Goal: Navigation & Orientation: Find specific page/section

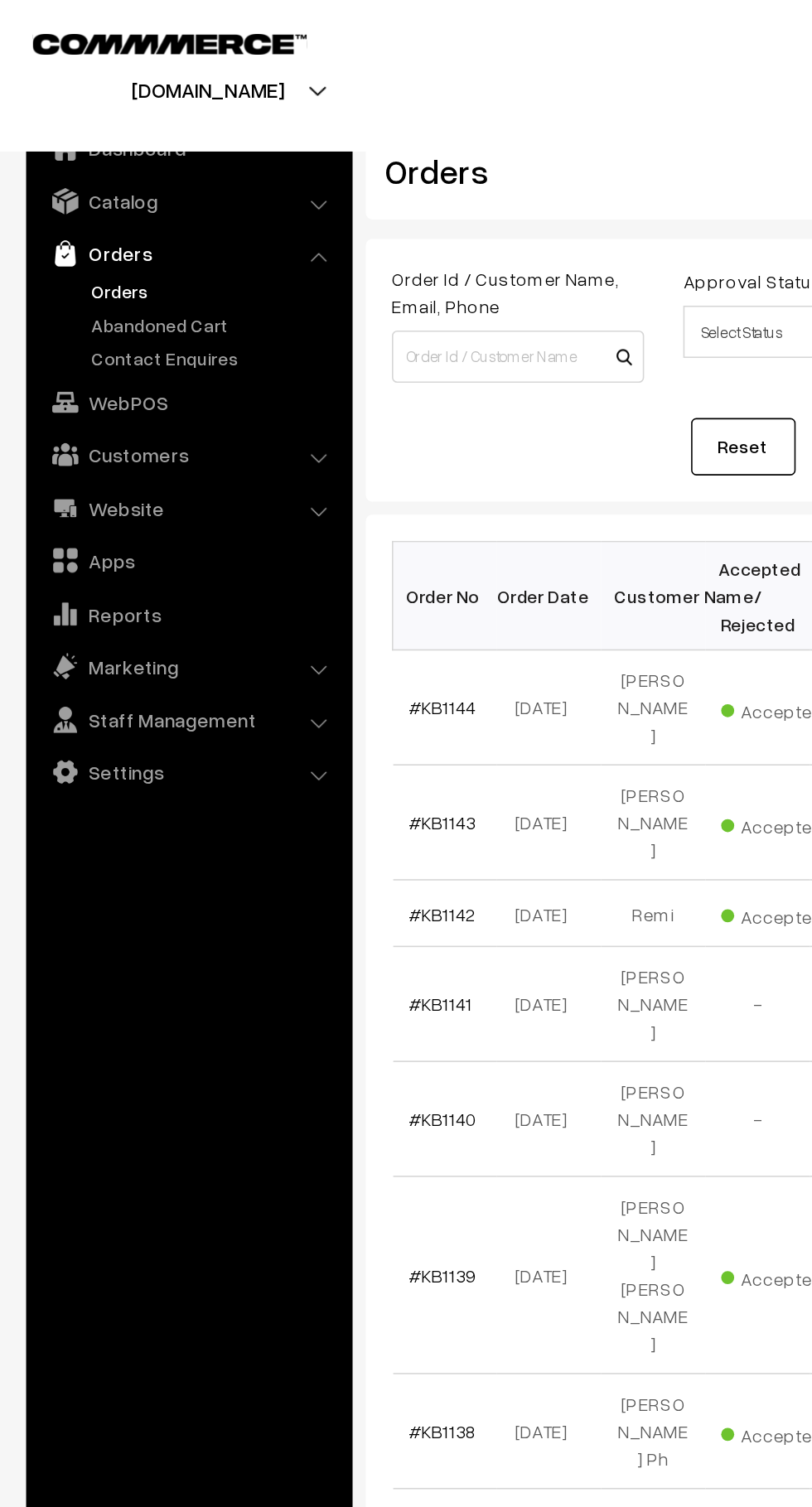
click at [89, 192] on link "Orders" at bounding box center [135, 184] width 164 height 18
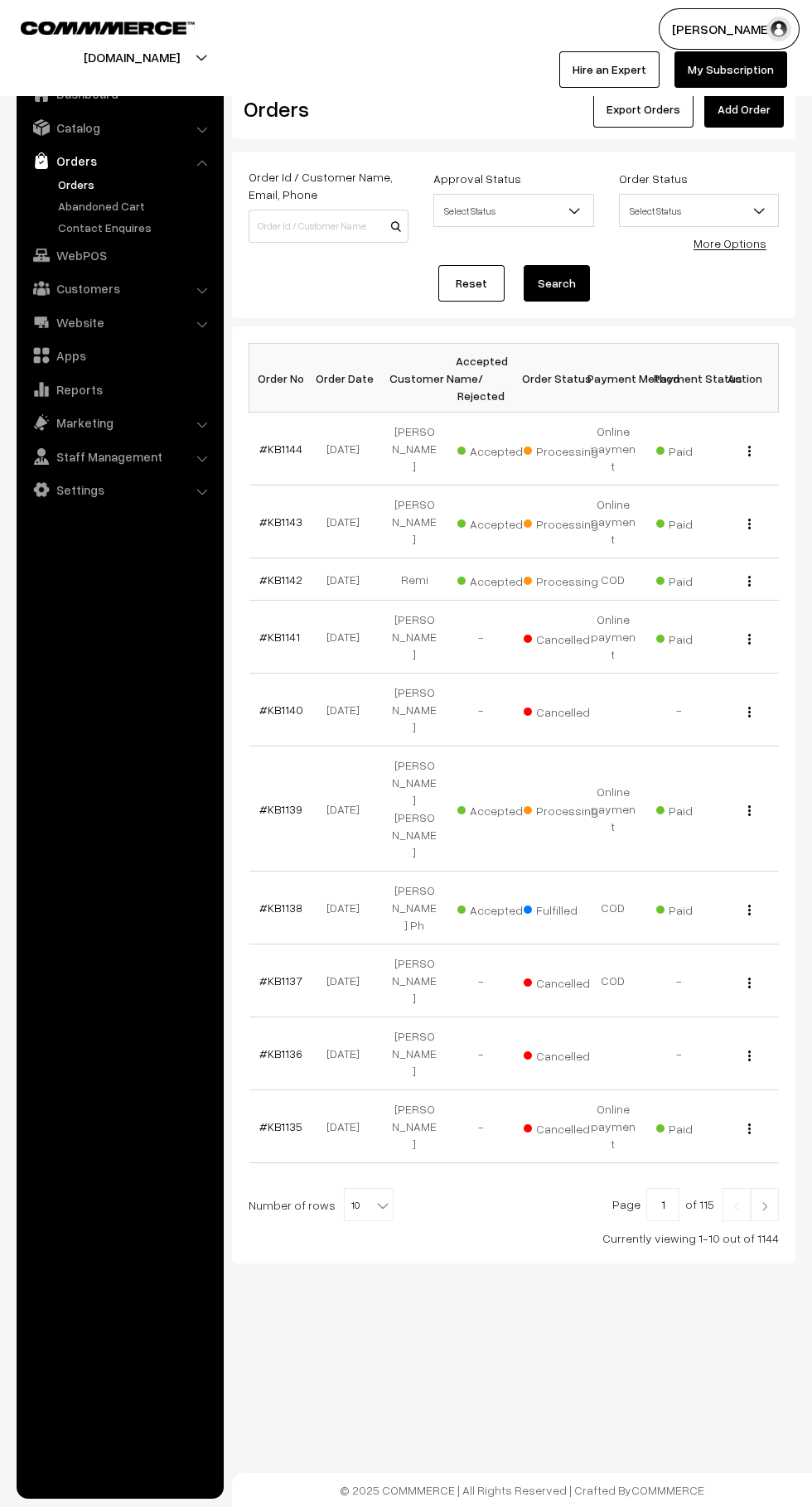
click at [68, 201] on link "Abandoned Cart" at bounding box center [135, 206] width 164 height 18
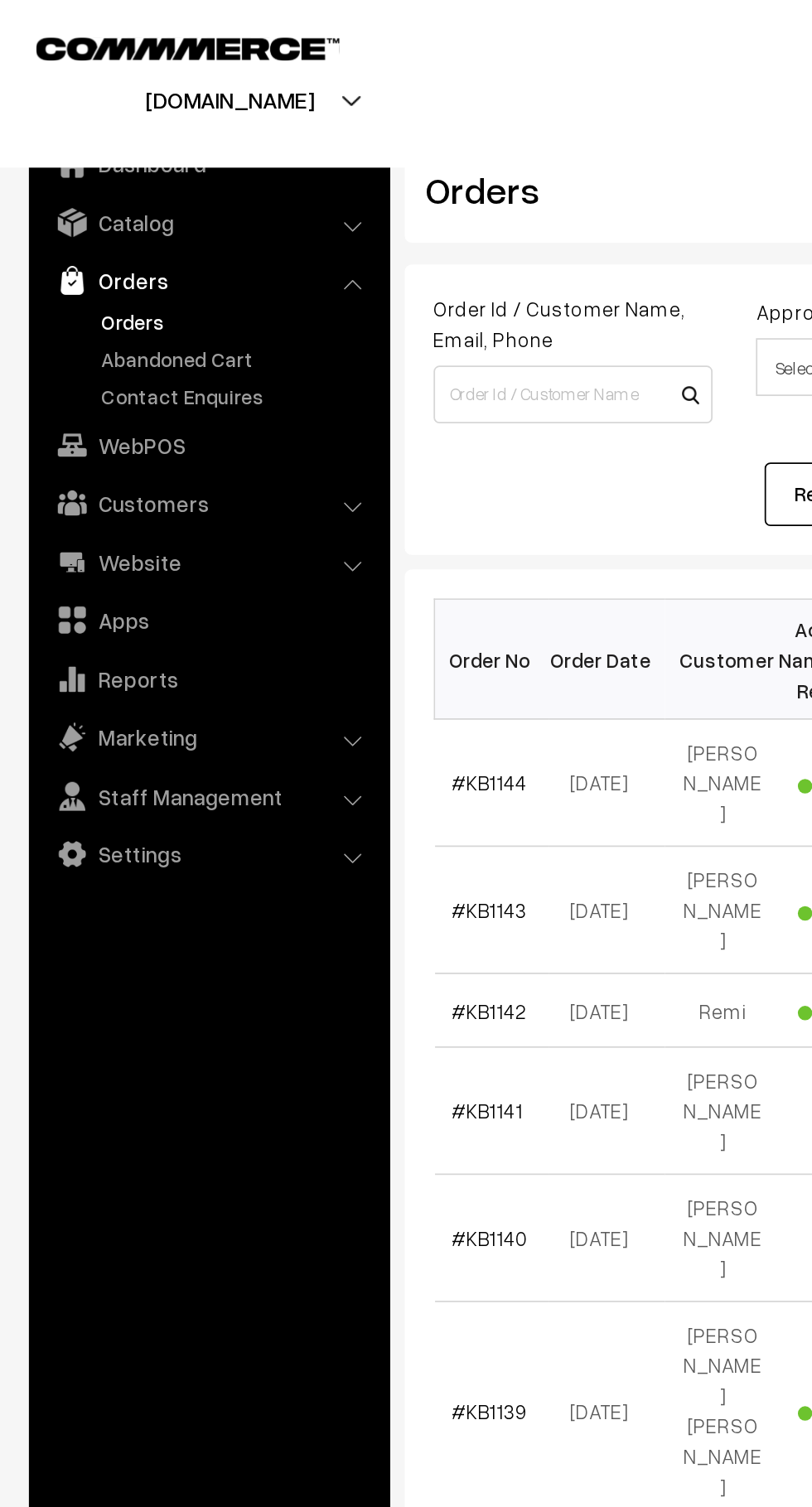
click at [155, 186] on link "Orders" at bounding box center [135, 184] width 164 height 18
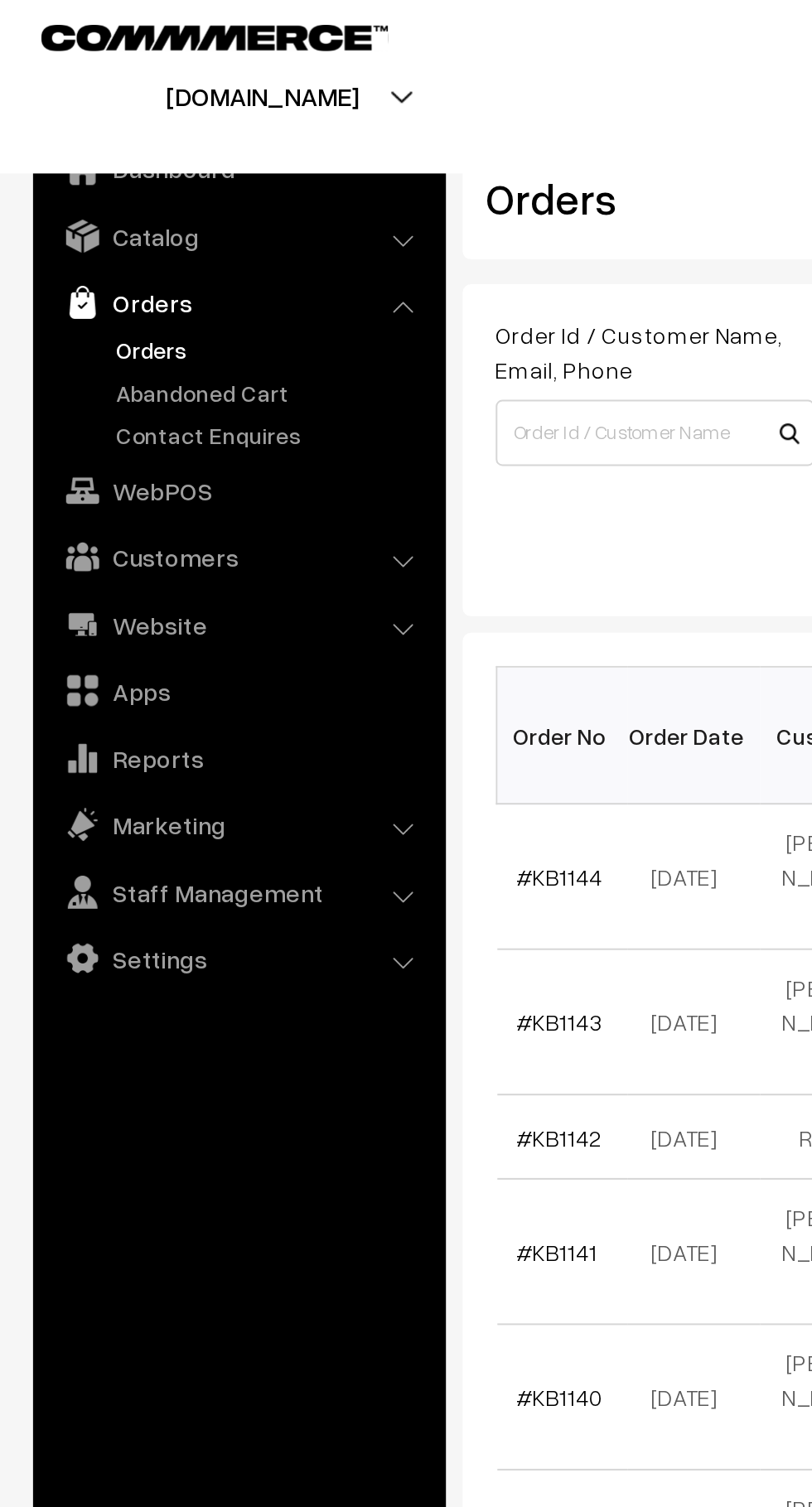
click at [123, 209] on link "Abandoned Cart" at bounding box center [135, 206] width 164 height 18
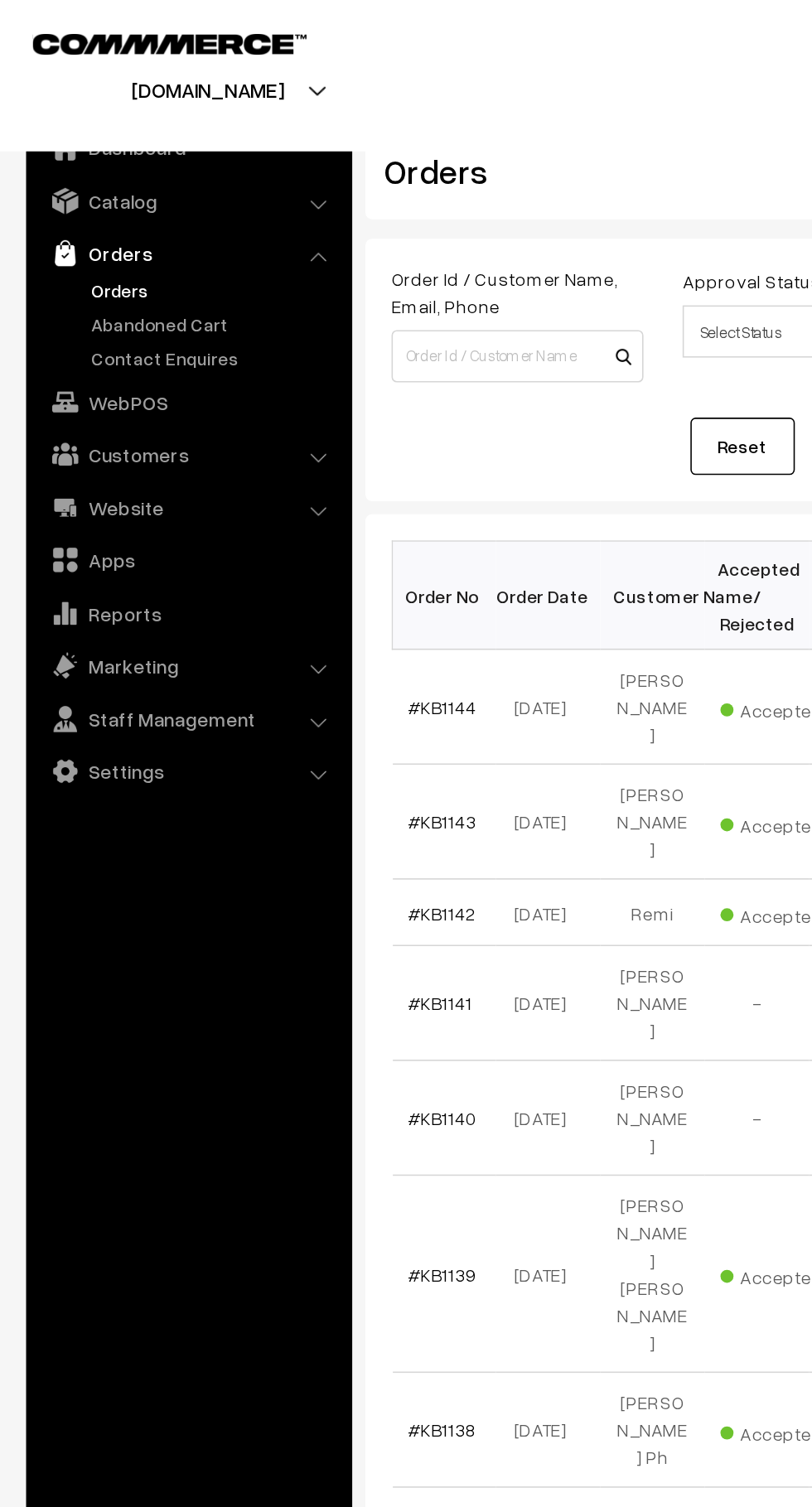
click at [150, 203] on link "Abandoned Cart" at bounding box center [135, 206] width 164 height 18
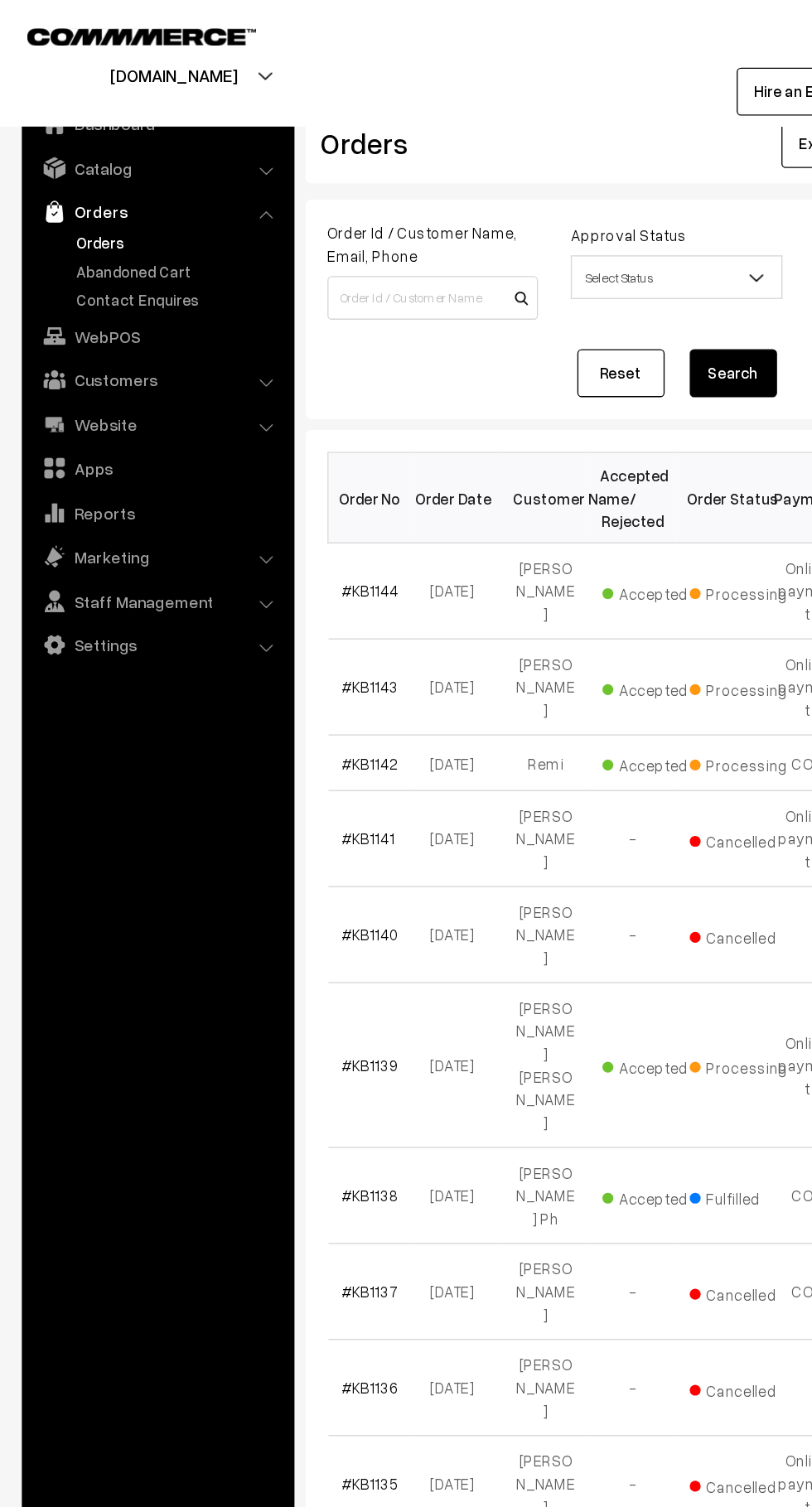
click at [151, 205] on link "Abandoned Cart" at bounding box center [135, 206] width 164 height 18
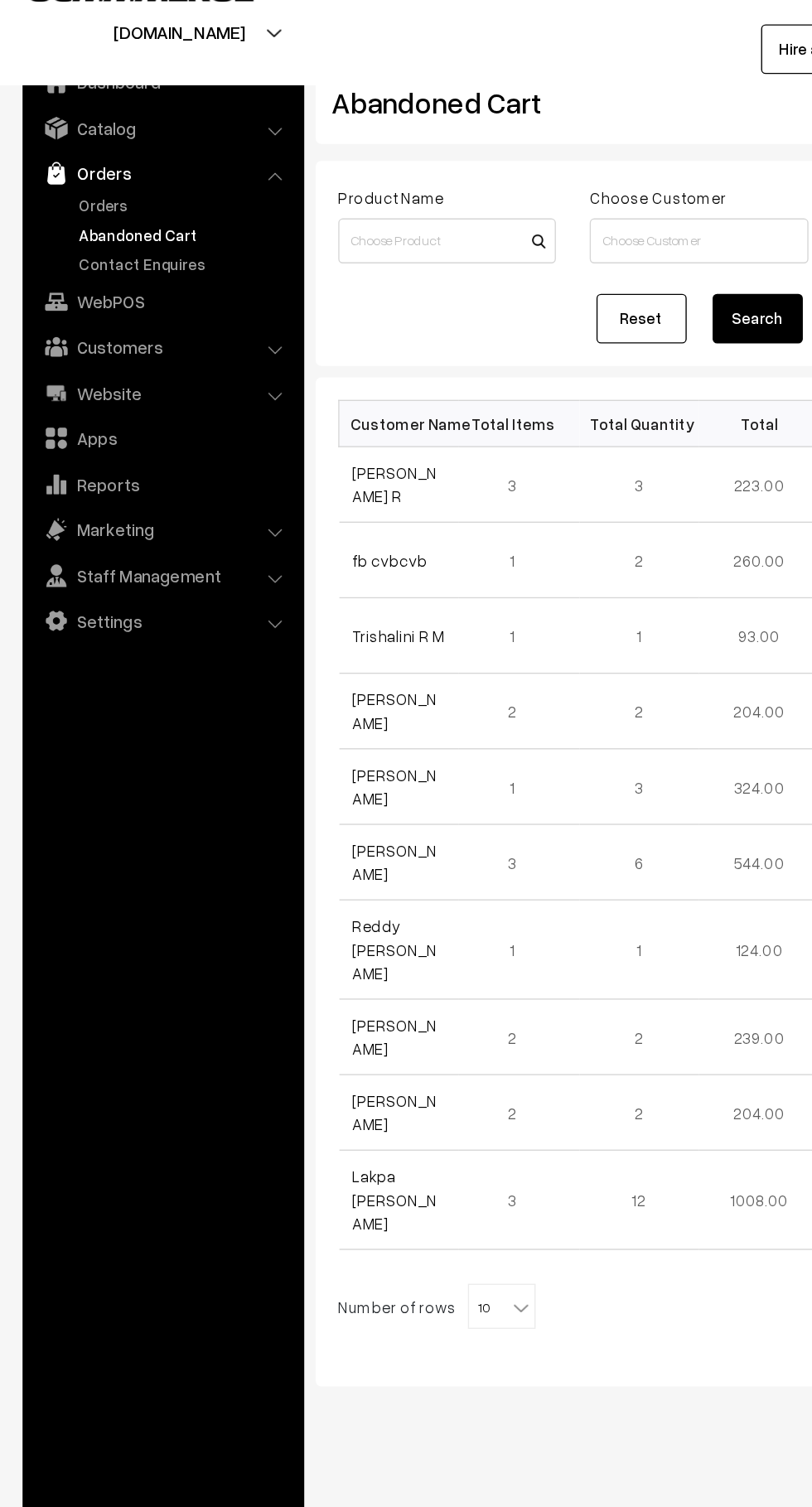
click at [158, 298] on link "Customers" at bounding box center [119, 288] width 197 height 29
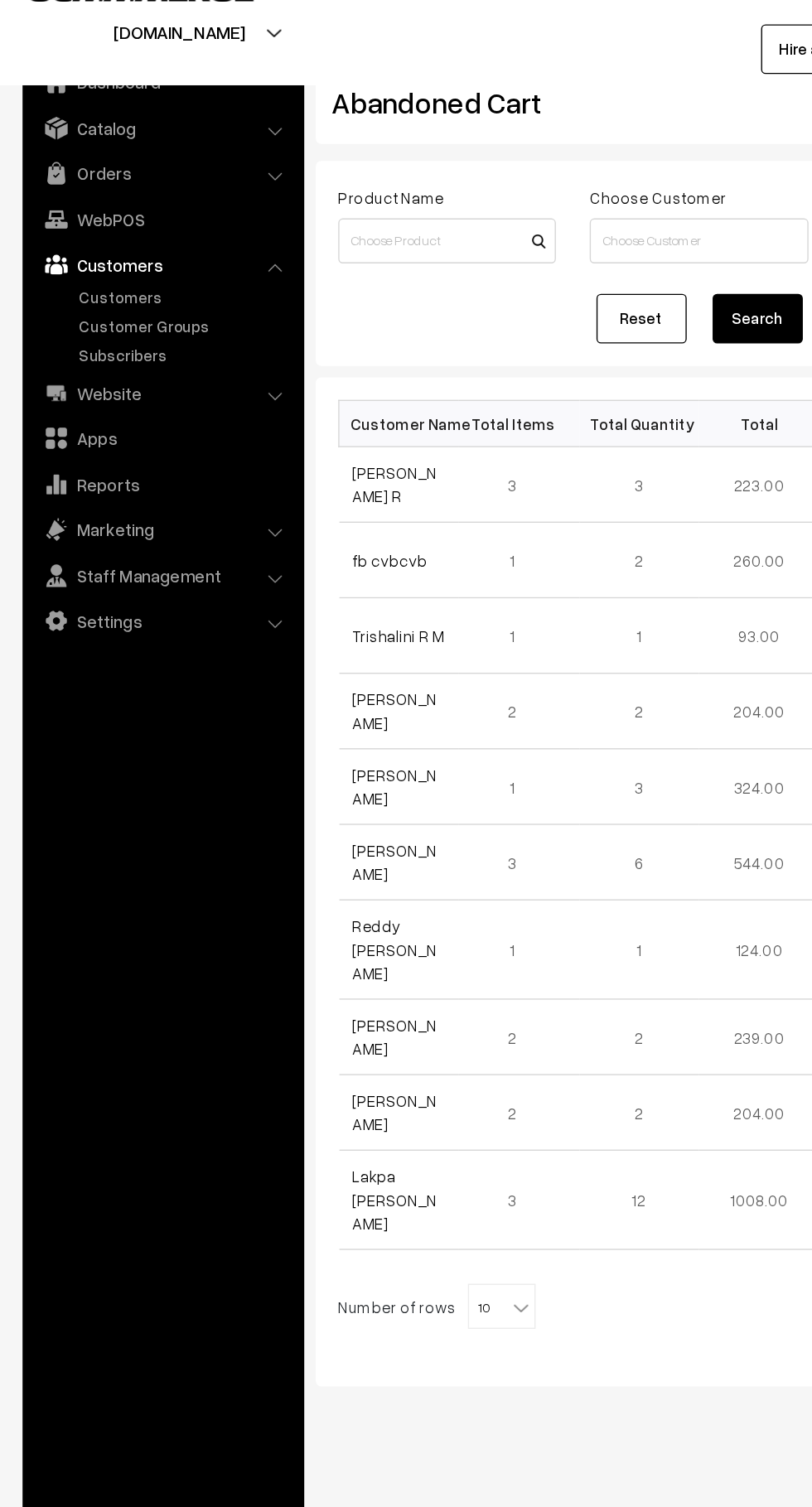
click at [119, 248] on link "Customers" at bounding box center [135, 252] width 164 height 18
